Goal: Information Seeking & Learning: Learn about a topic

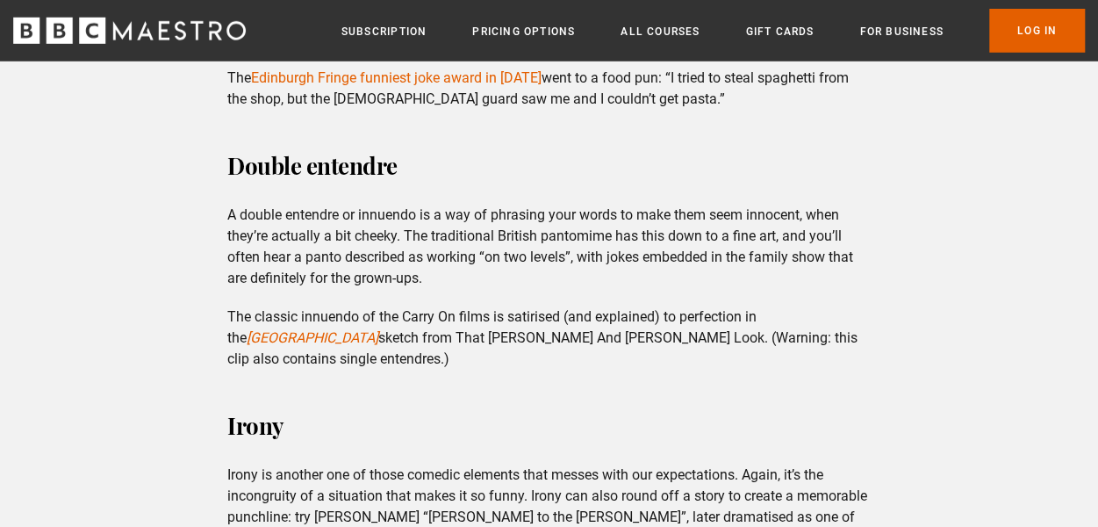
scroll to position [2633, 0]
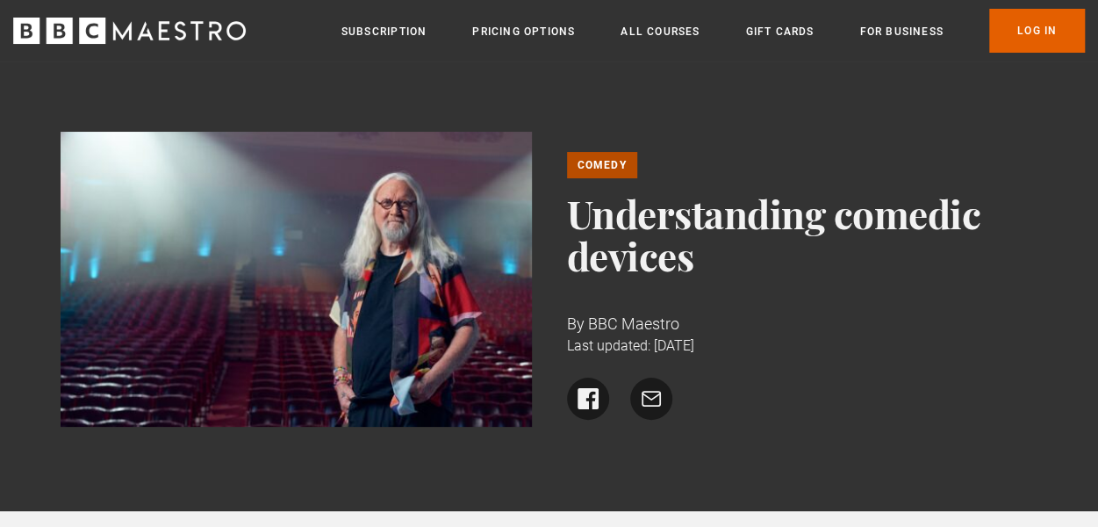
drag, startPoint x: 679, startPoint y: 319, endPoint x: 570, endPoint y: 319, distance: 109.7
click at [562, 319] on div "Comedy Understanding comedic devices By BBC Maestro Last updated: [DATE] Share …" at bounding box center [549, 286] width 1005 height 309
copy p "By BBC Maestro"
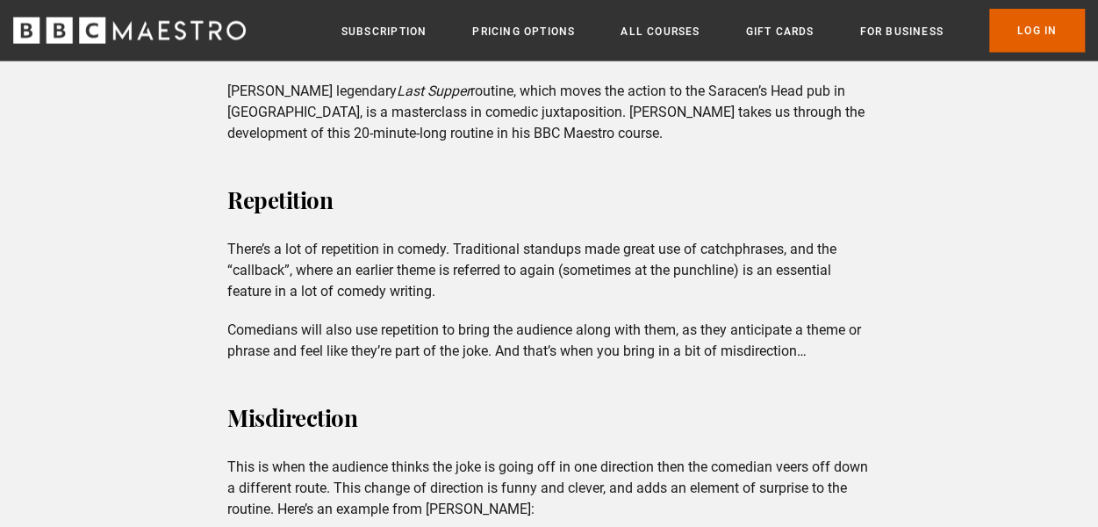
scroll to position [1843, 0]
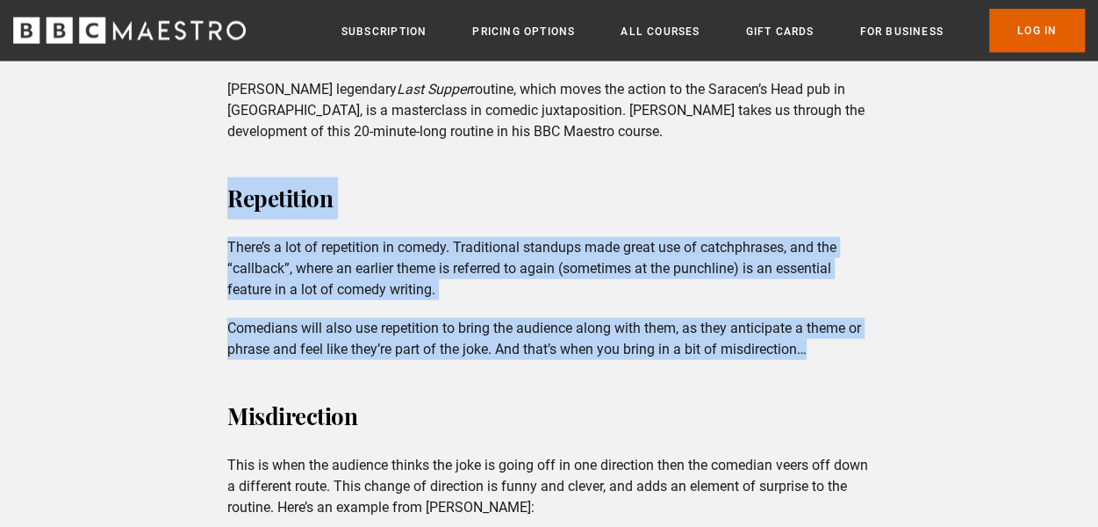
drag, startPoint x: 821, startPoint y: 320, endPoint x: 210, endPoint y: 175, distance: 628.7
copy div "Repetition There’s a lot of repetition in comedy. Traditional standups made gre…"
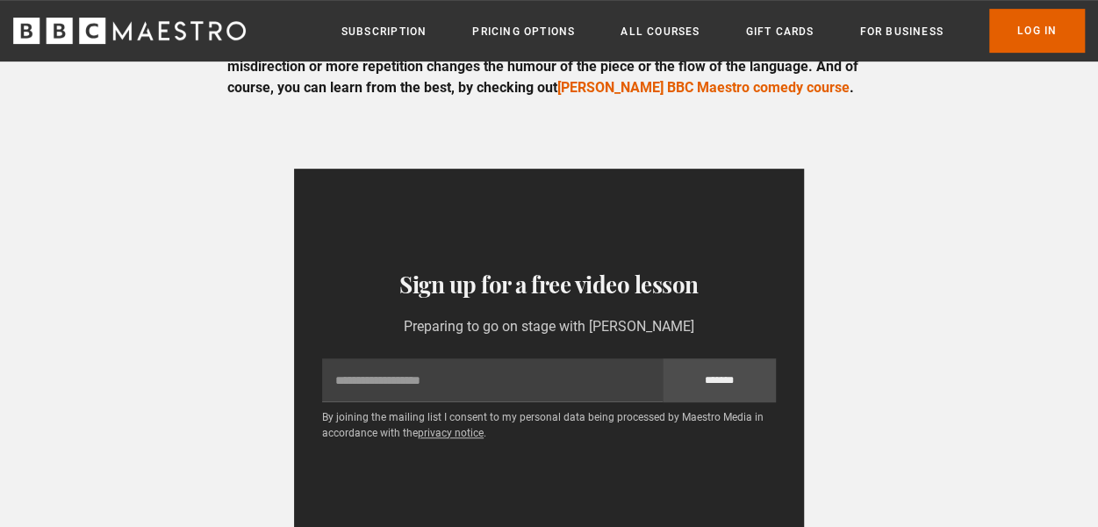
scroll to position [4037, 0]
